Goal: Task Accomplishment & Management: Complete application form

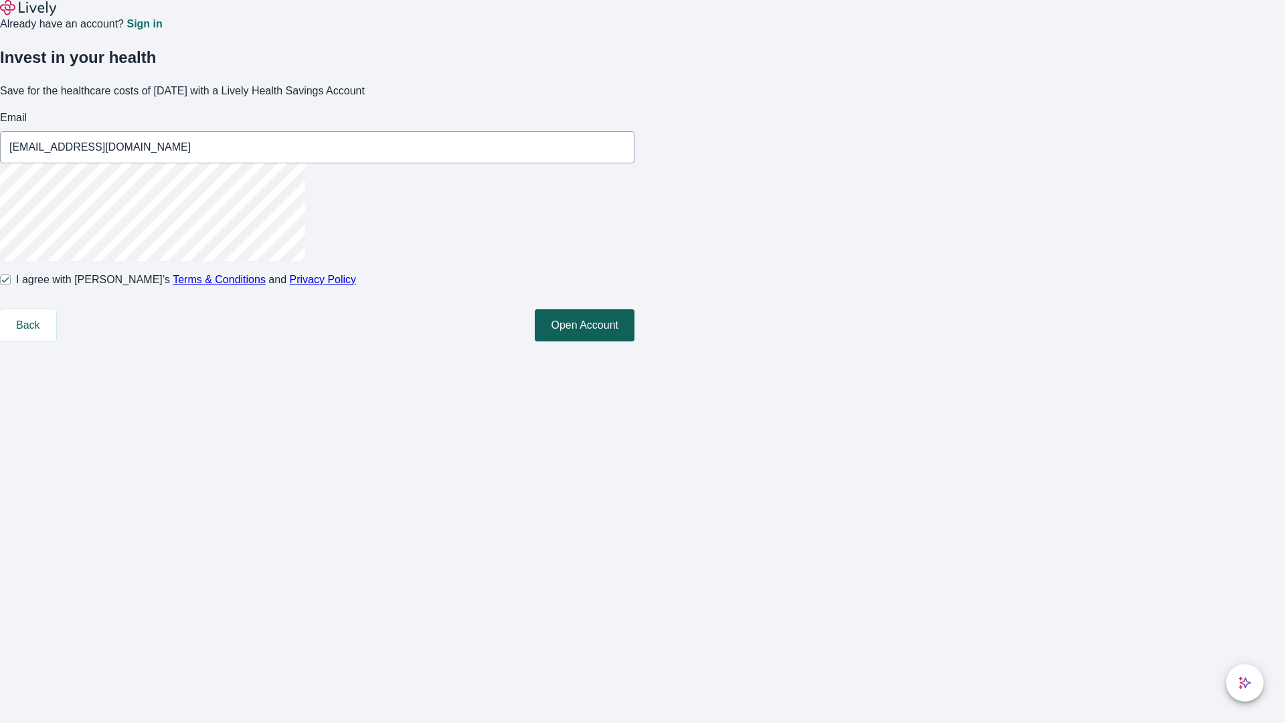
click at [634, 341] on button "Open Account" at bounding box center [585, 325] width 100 height 32
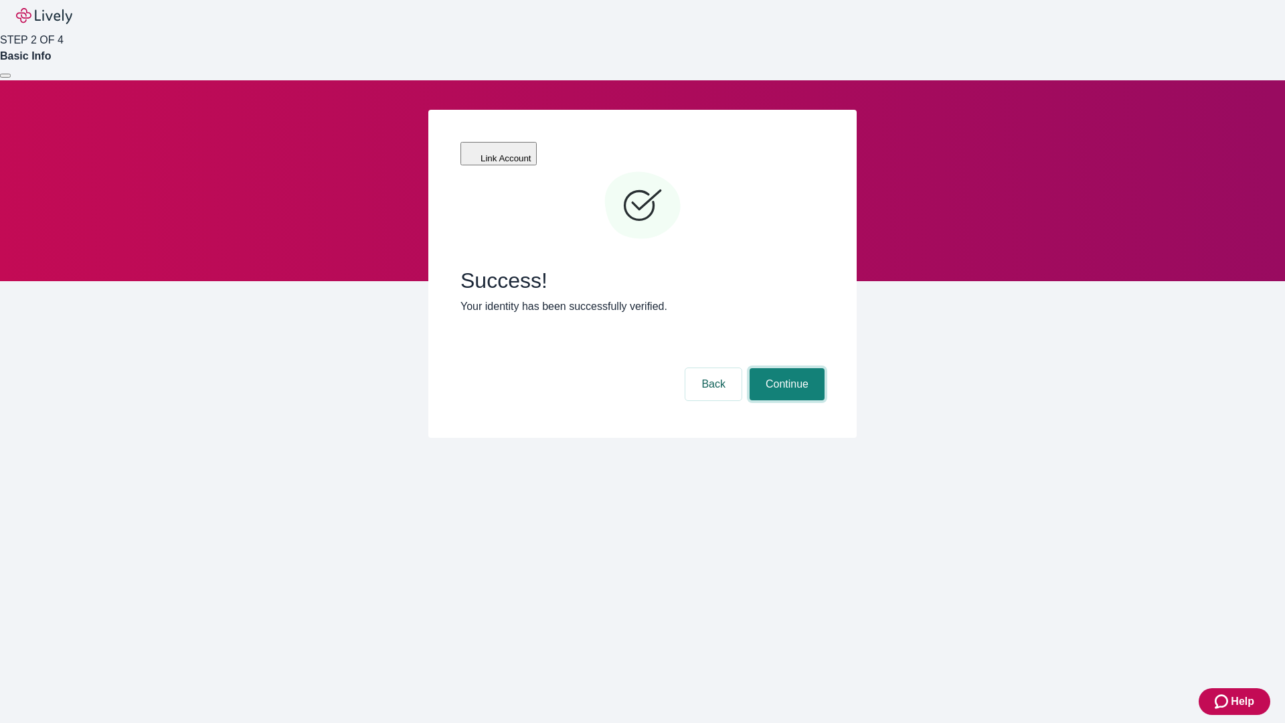
click at [785, 368] on button "Continue" at bounding box center [787, 384] width 75 height 32
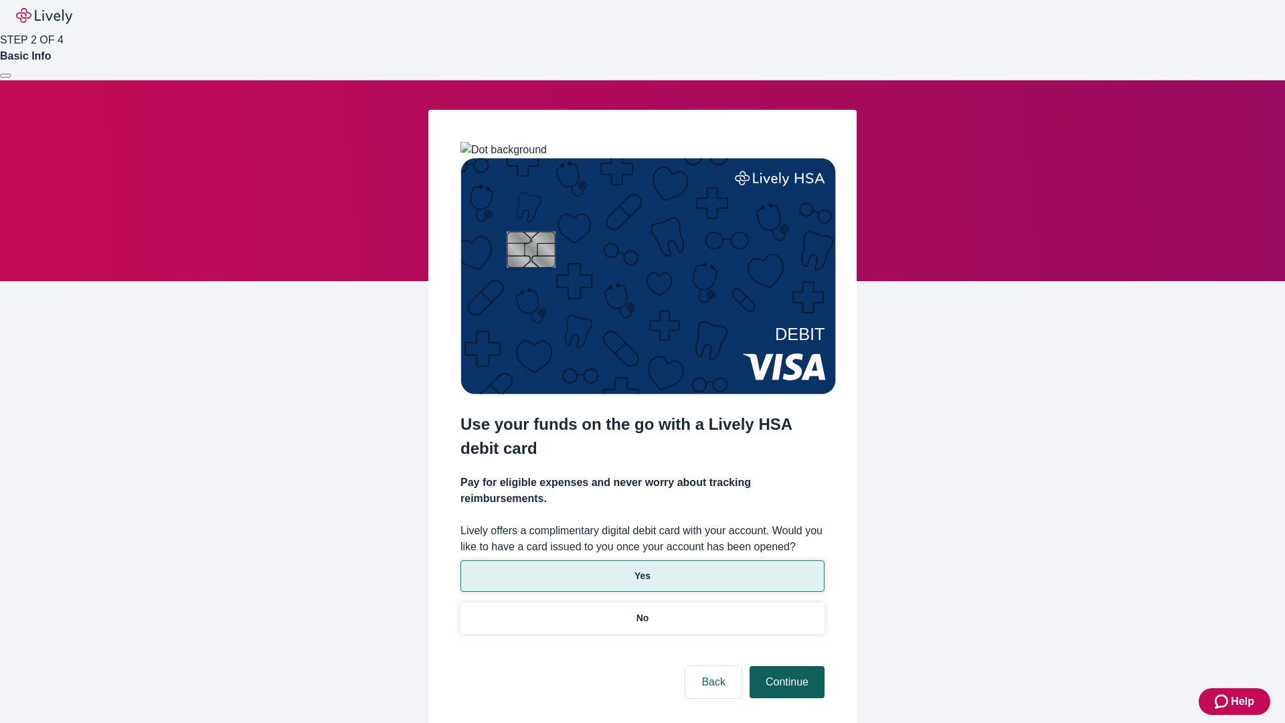
click at [642, 569] on p "Yes" at bounding box center [642, 576] width 16 height 14
click at [785, 666] on button "Continue" at bounding box center [787, 682] width 75 height 32
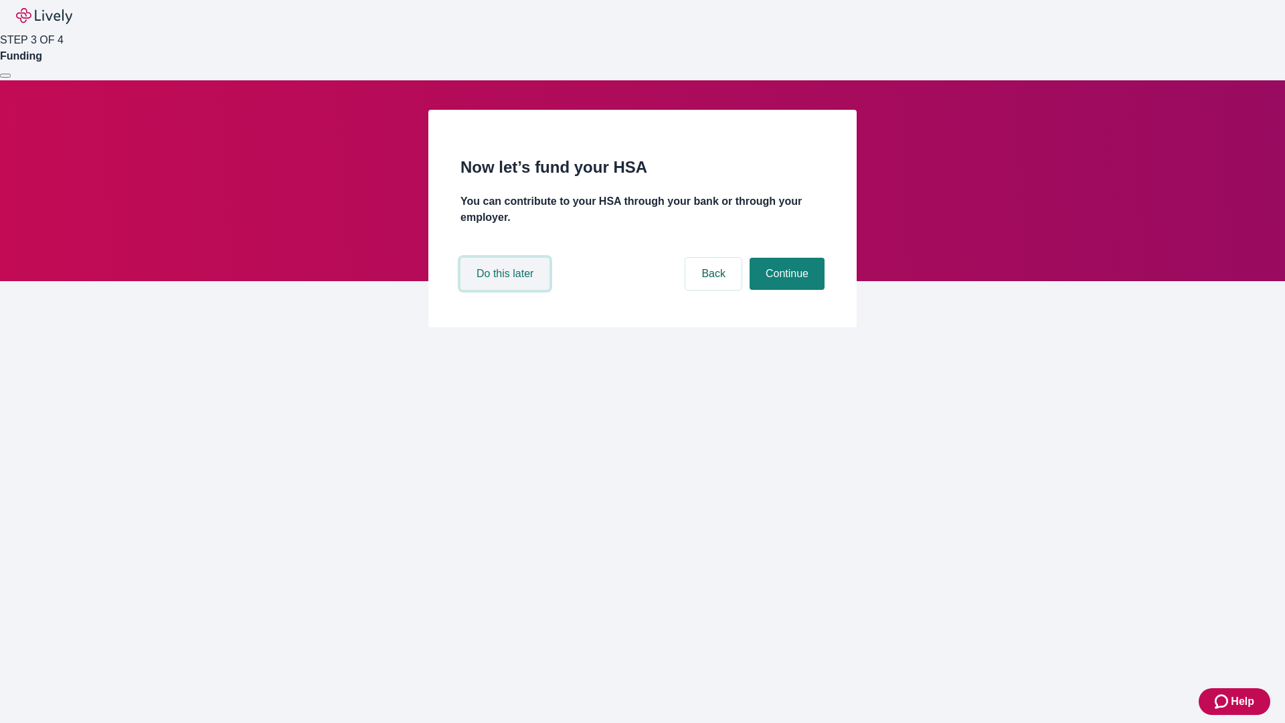
click at [507, 290] on button "Do this later" at bounding box center [504, 274] width 89 height 32
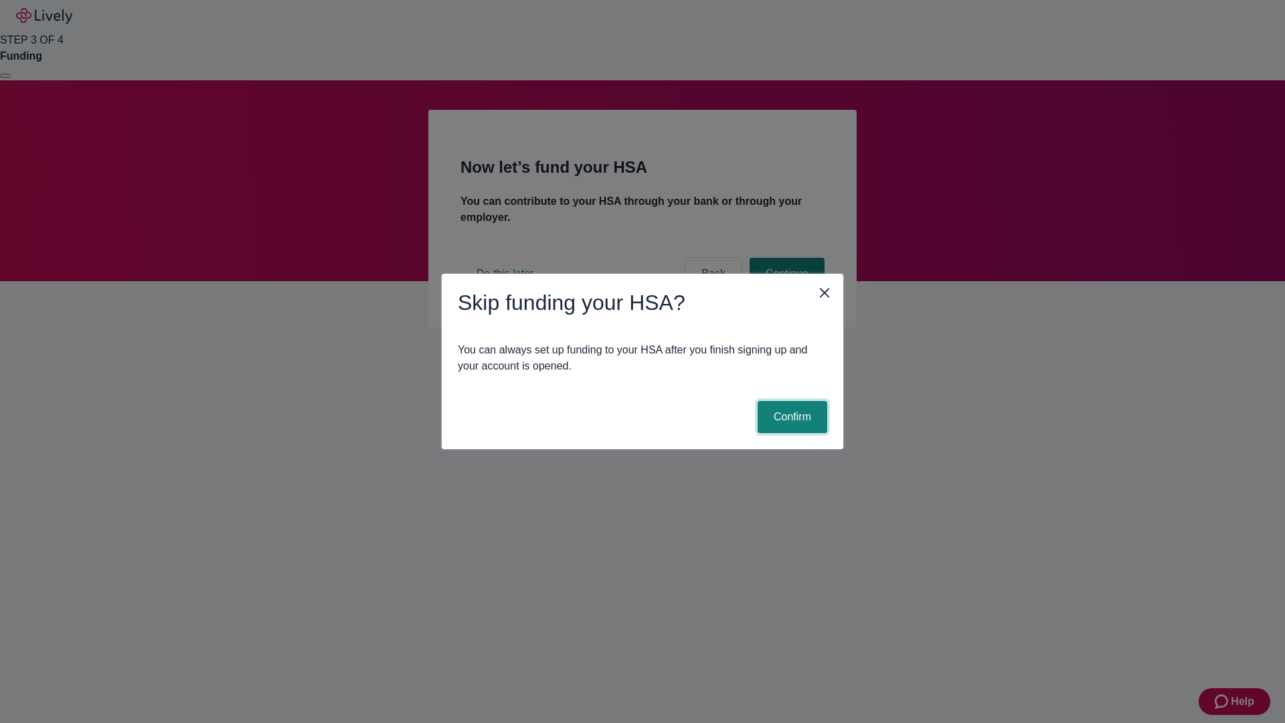
click at [790, 417] on button "Confirm" at bounding box center [793, 417] width 70 height 32
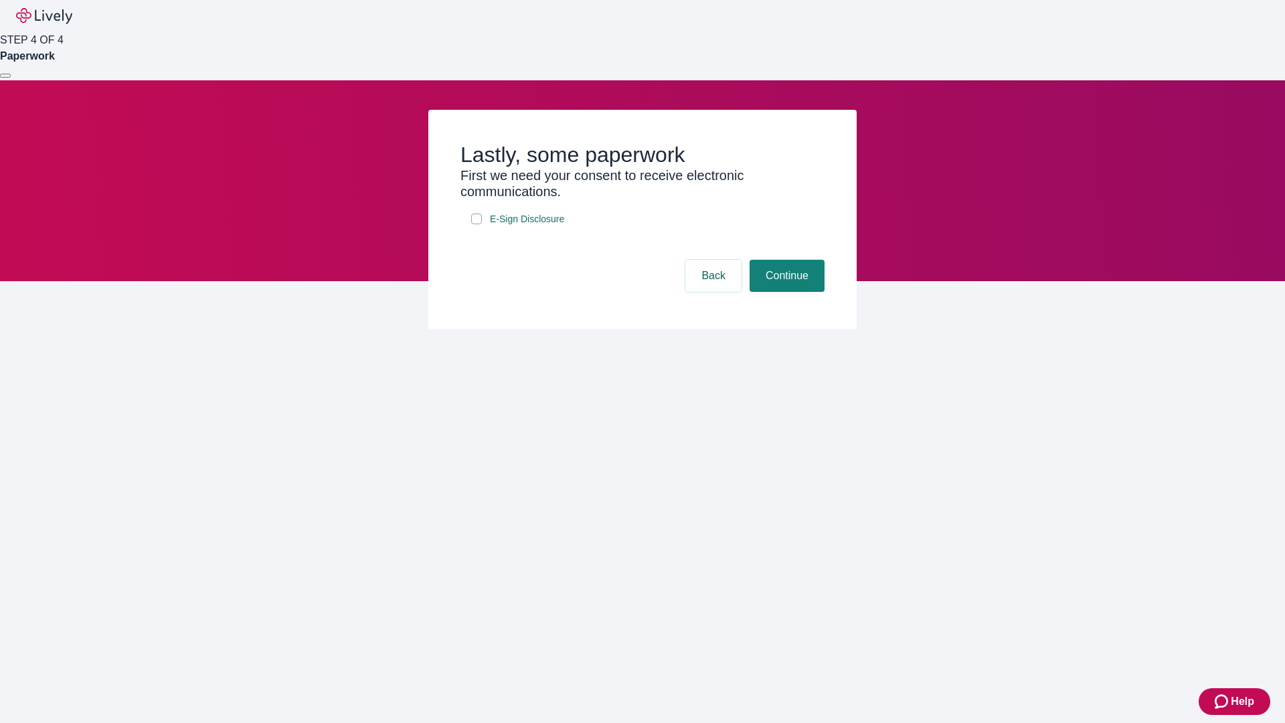
click at [476, 224] on input "E-Sign Disclosure" at bounding box center [476, 218] width 11 height 11
checkbox input "true"
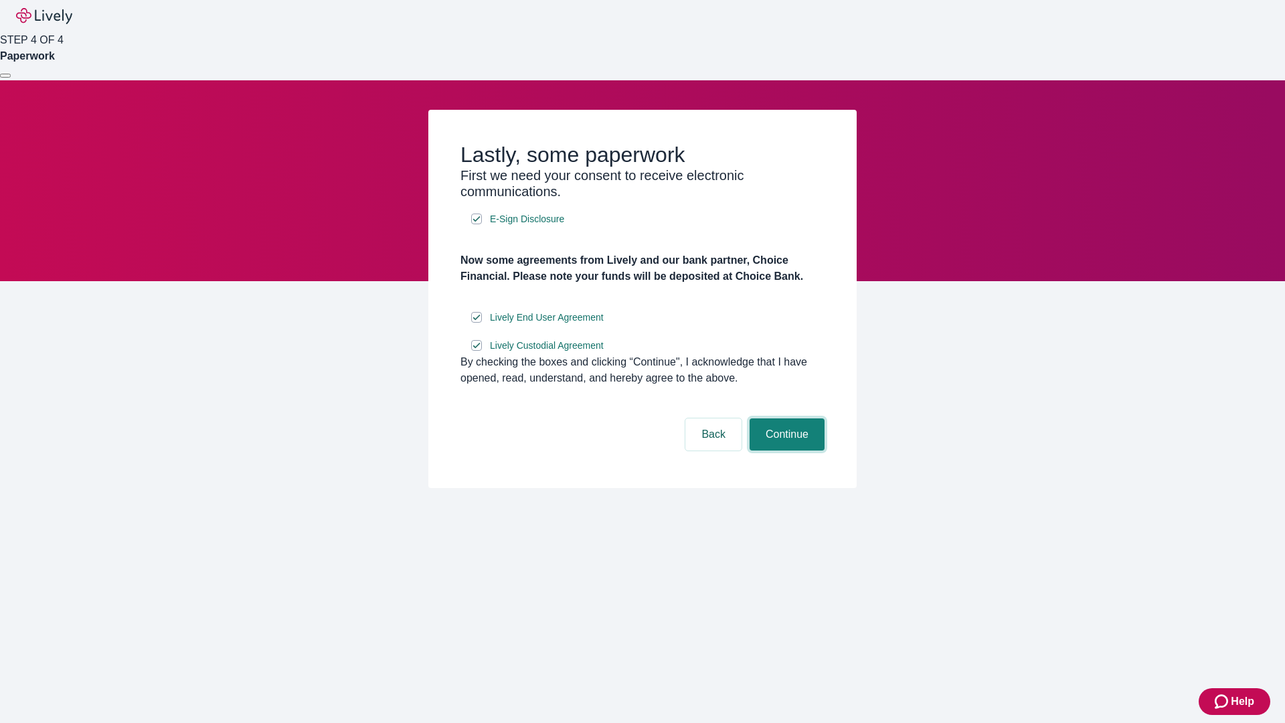
click at [785, 450] on button "Continue" at bounding box center [787, 434] width 75 height 32
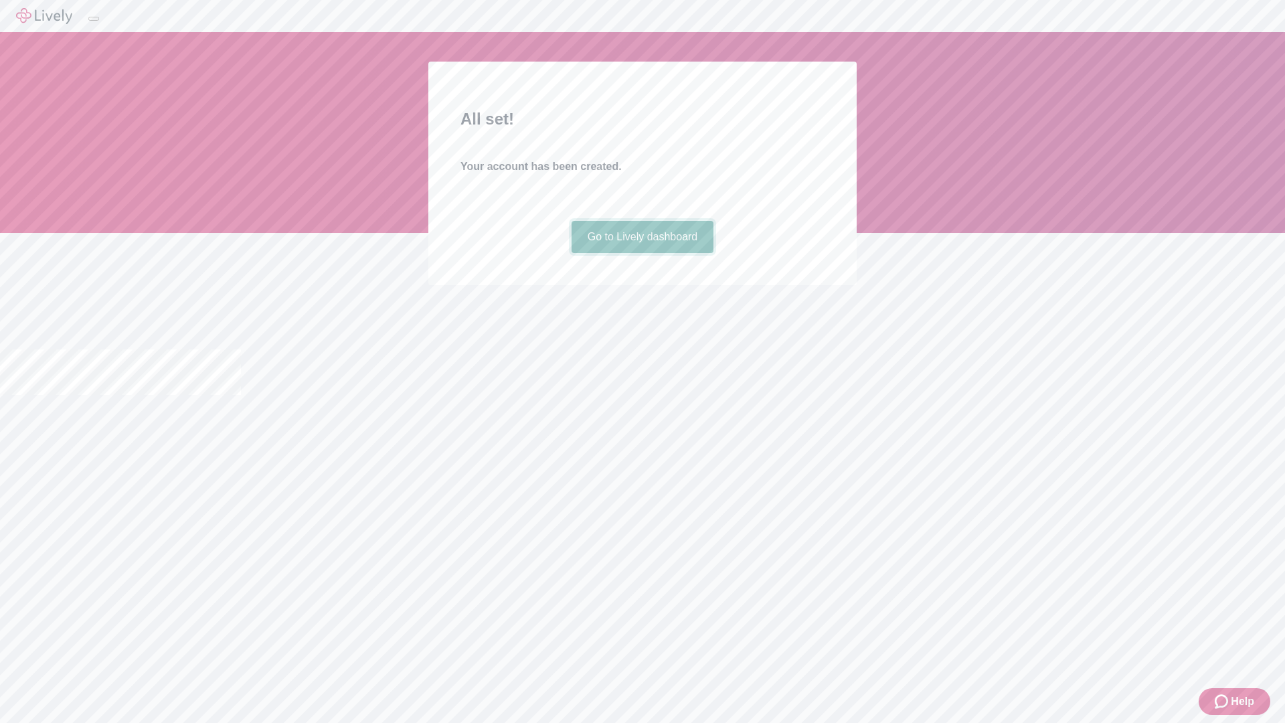
click at [642, 253] on link "Go to Lively dashboard" at bounding box center [643, 237] width 143 height 32
